Goal: Find specific page/section: Find specific page/section

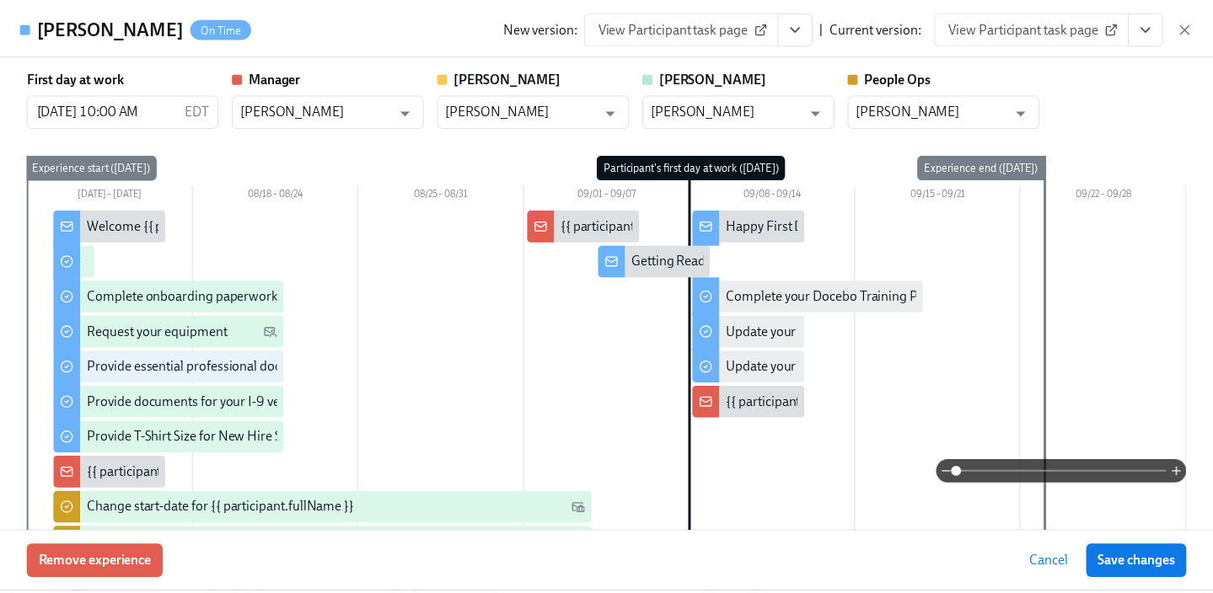
scroll to position [804, 0]
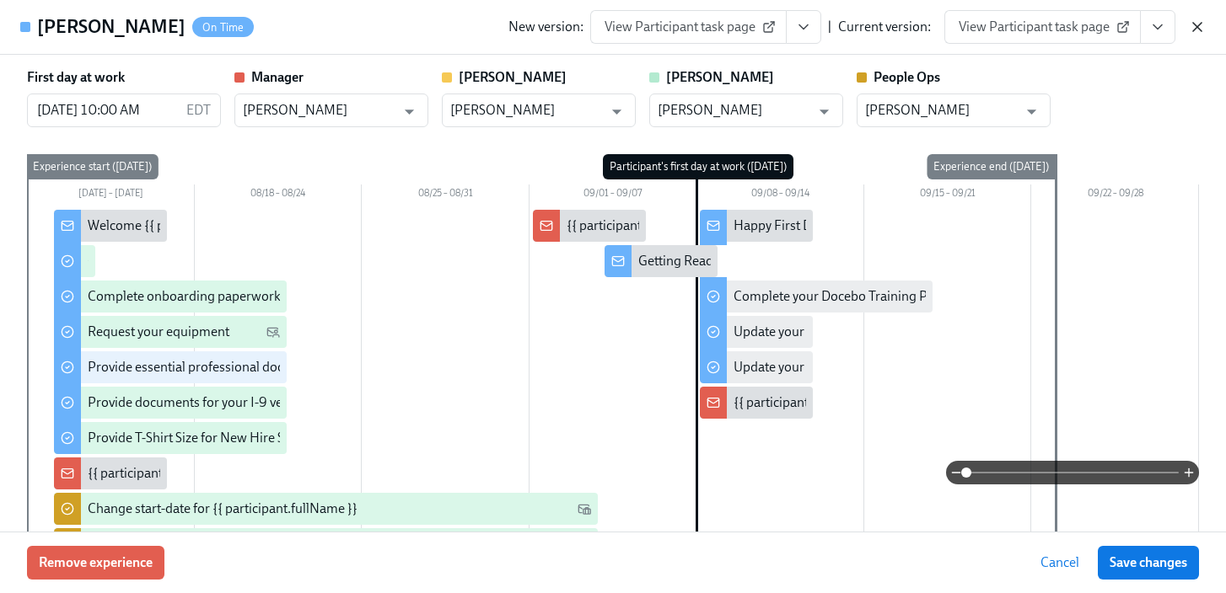
click at [1204, 27] on icon "button" at bounding box center [1197, 27] width 17 height 17
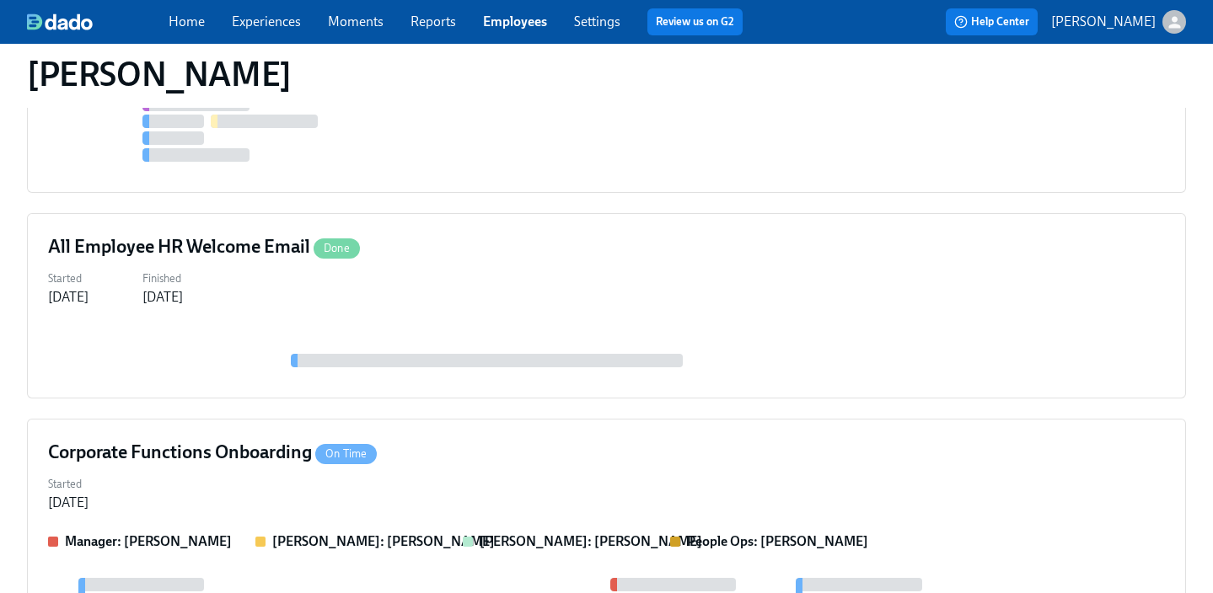
click at [496, 22] on link "Employees" at bounding box center [515, 21] width 64 height 16
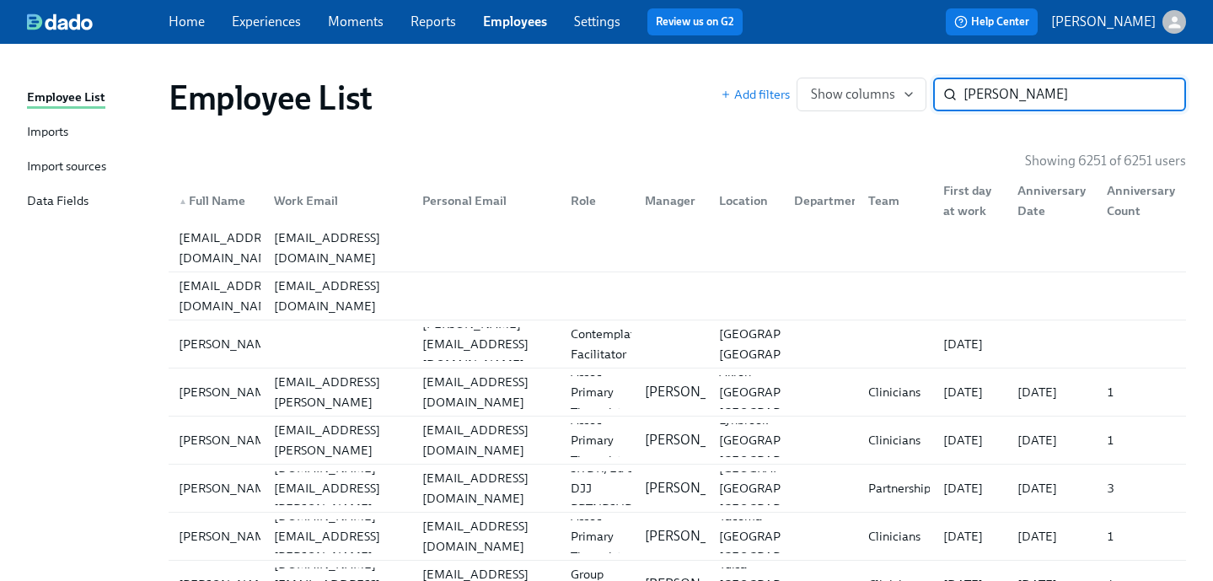
type input "[PERSON_NAME]"
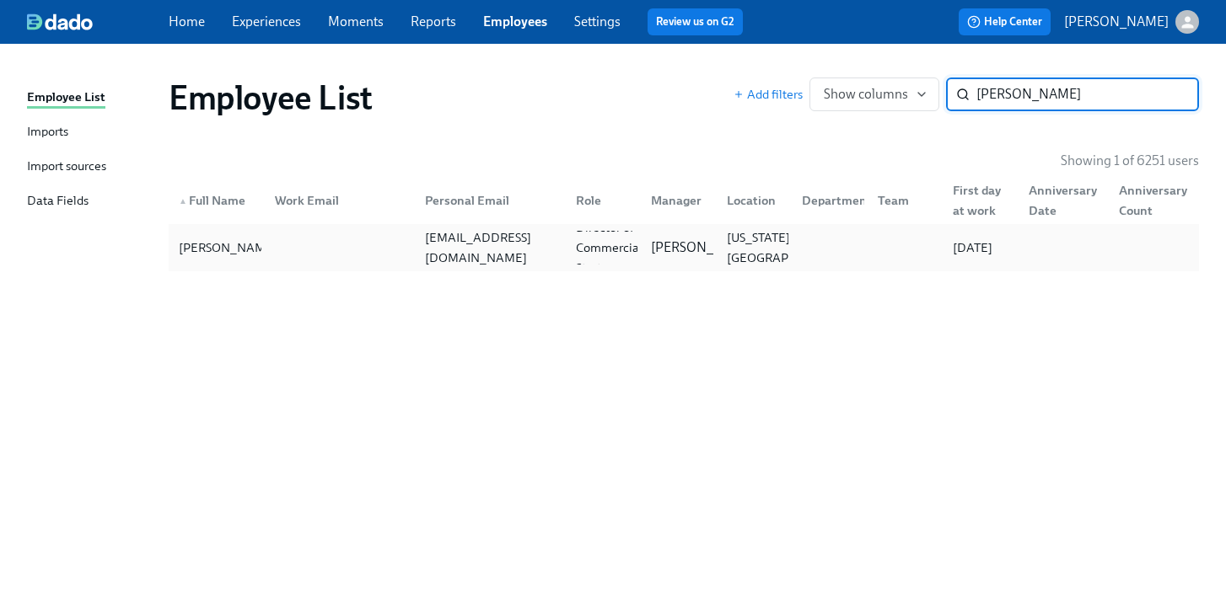
click at [488, 242] on div "[EMAIL_ADDRESS][DOMAIN_NAME]" at bounding box center [489, 248] width 143 height 40
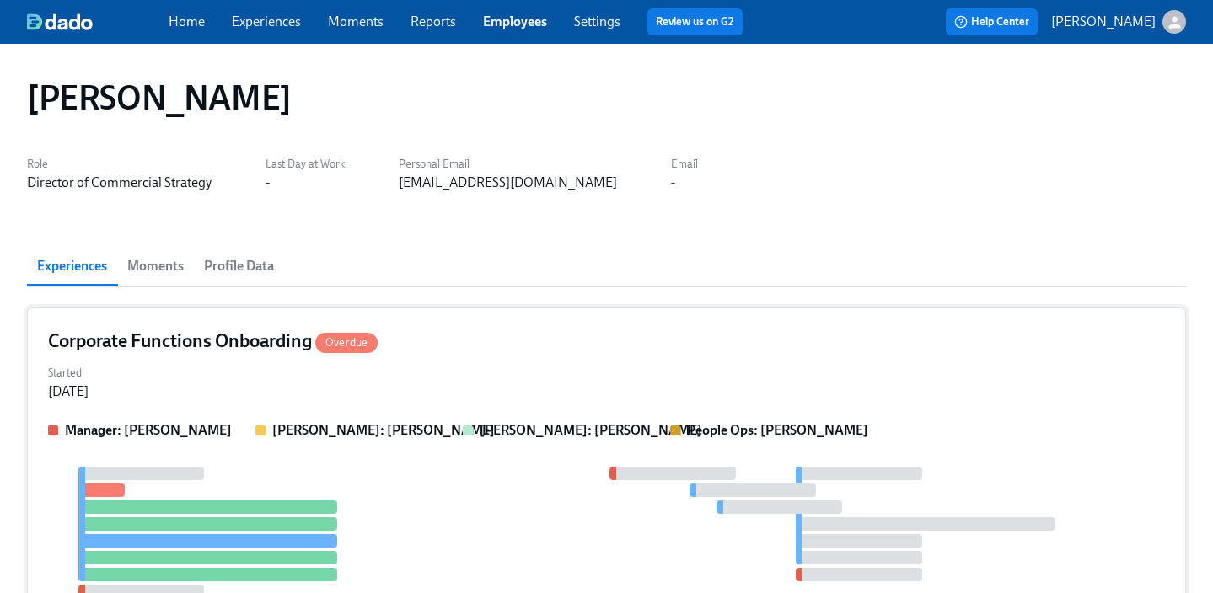
click at [586, 346] on div "Corporate Functions Onboarding Overdue" at bounding box center [606, 341] width 1117 height 25
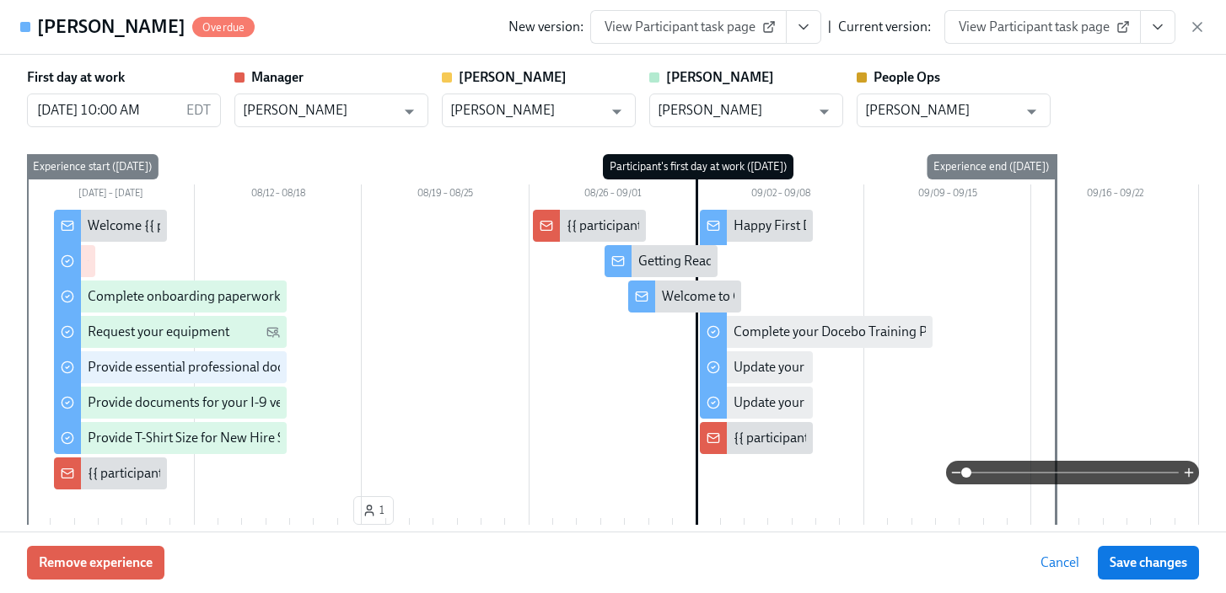
click at [1154, 34] on icon "View task page" at bounding box center [1157, 27] width 17 height 17
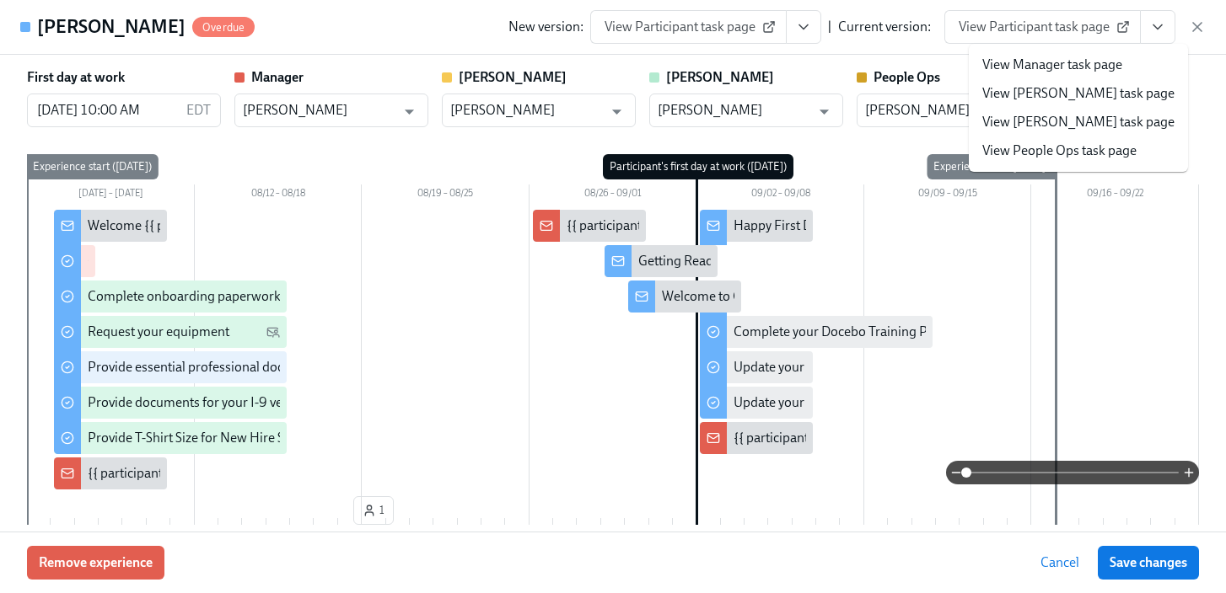
click at [1065, 147] on link "View People Ops task page" at bounding box center [1059, 151] width 154 height 19
